Goal: Information Seeking & Learning: Understand process/instructions

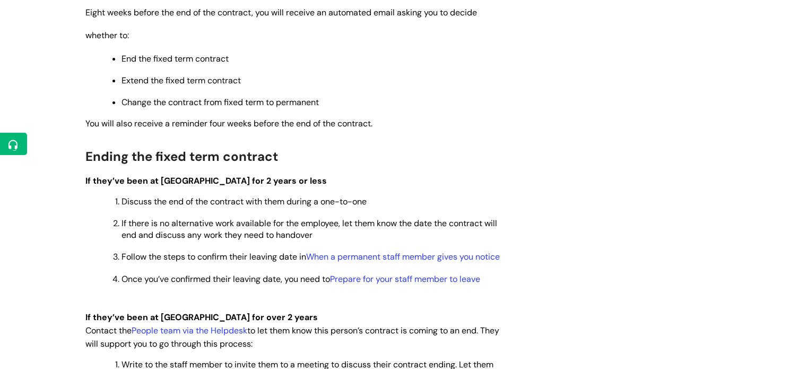
scroll to position [355, 0]
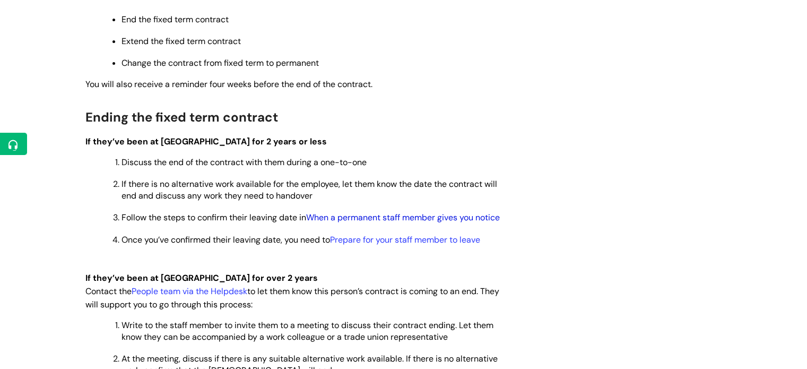
click at [333, 219] on link "When a permanent staff member gives you notice" at bounding box center [403, 217] width 194 height 11
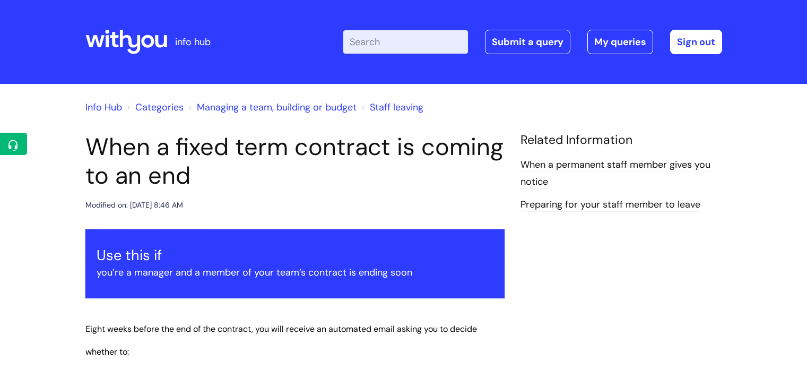
scroll to position [355, 0]
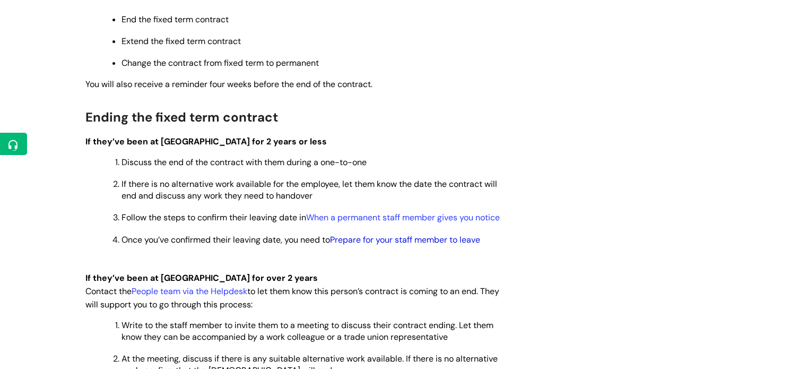
click at [358, 245] on link "Prepare for your staff member to leave" at bounding box center [405, 239] width 150 height 11
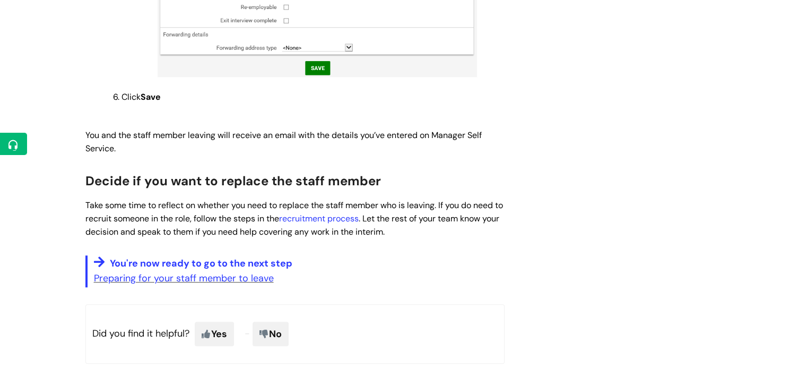
scroll to position [989, 0]
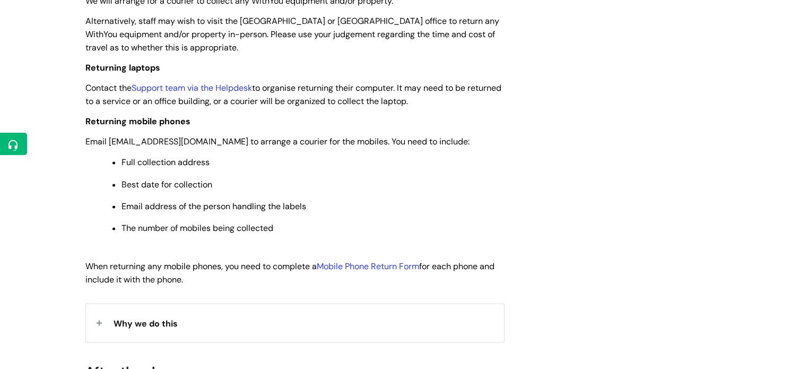
scroll to position [1353, 0]
